Goal: Information Seeking & Learning: Learn about a topic

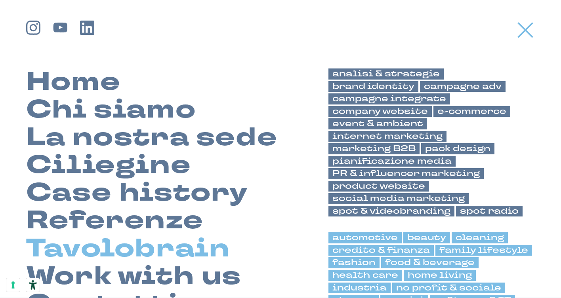
scroll to position [21, 0]
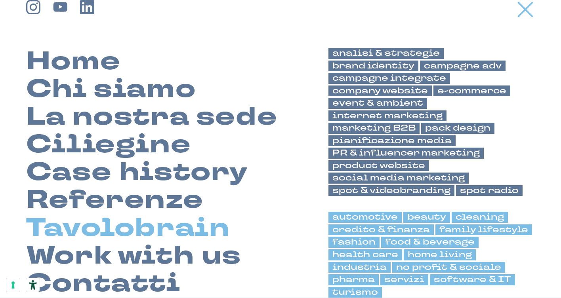
click at [129, 227] on link "Tavolobrain" at bounding box center [128, 229] width 204 height 28
click at [123, 218] on link "Tavolobrain" at bounding box center [128, 229] width 204 height 28
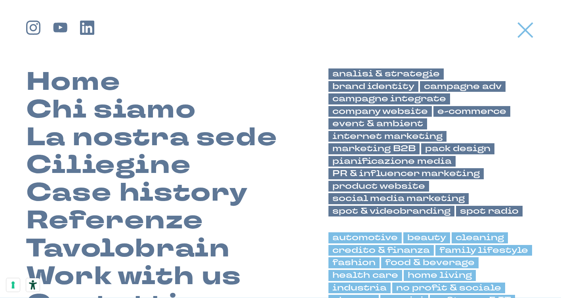
scroll to position [0, 0]
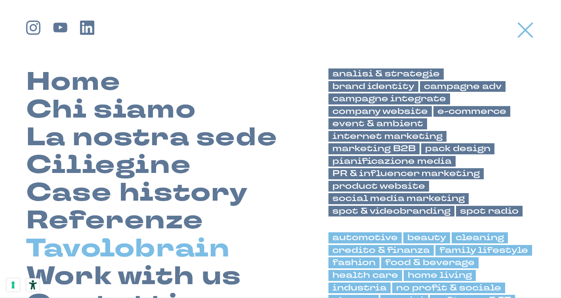
click at [134, 261] on link "Tavolobrain" at bounding box center [128, 249] width 204 height 28
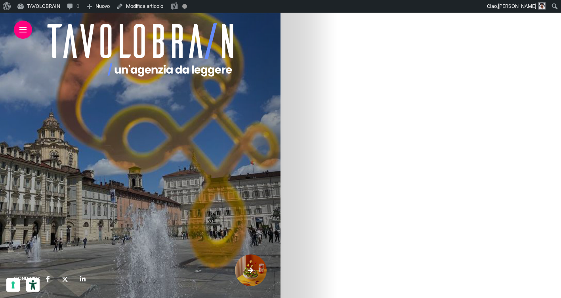
scroll to position [2035, 0]
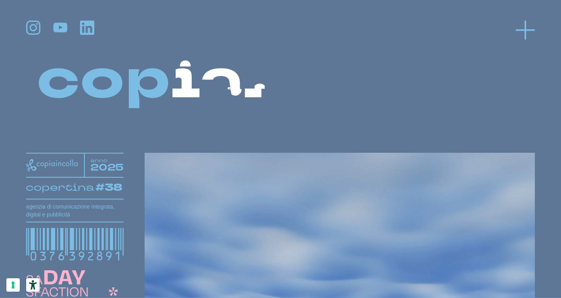
click at [522, 32] on icon at bounding box center [525, 30] width 19 height 19
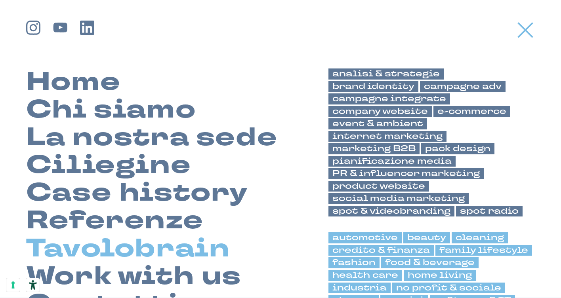
click at [145, 246] on link "Tavolobrain" at bounding box center [128, 249] width 204 height 28
click at [109, 258] on link "Tavolobrain" at bounding box center [128, 249] width 204 height 28
click at [157, 256] on link "Tavolobrain" at bounding box center [128, 249] width 204 height 28
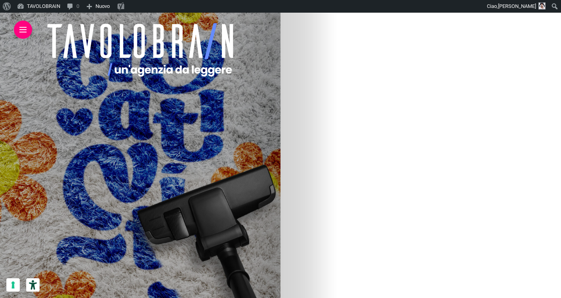
scroll to position [341, 0]
click at [192, 140] on img at bounding box center [73, 129] width 237 height 476
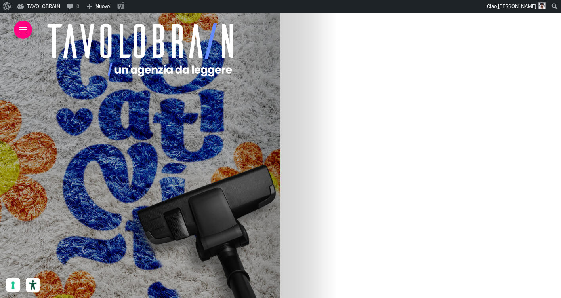
click at [192, 125] on img at bounding box center [73, 143] width 237 height 476
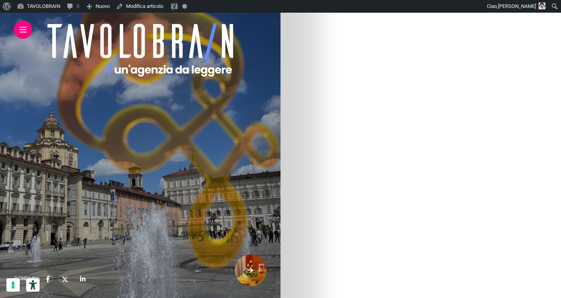
scroll to position [2120, 0]
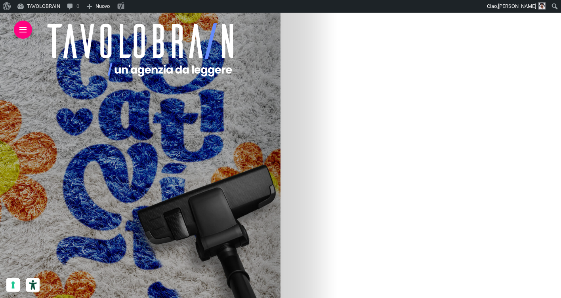
scroll to position [403, 0]
click at [326, 51] on img at bounding box center [206, 67] width 237 height 476
click at [192, 101] on img at bounding box center [73, 98] width 237 height 476
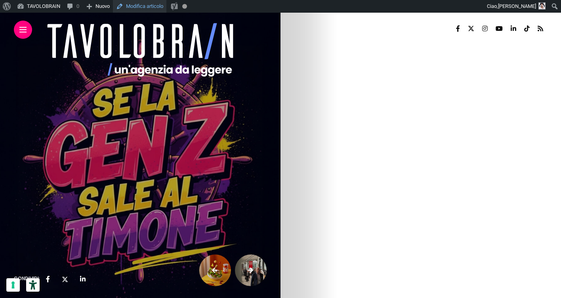
click at [138, 2] on link "Modifica articolo" at bounding box center [139, 6] width 53 height 13
